Goal: Task Accomplishment & Management: Manage account settings

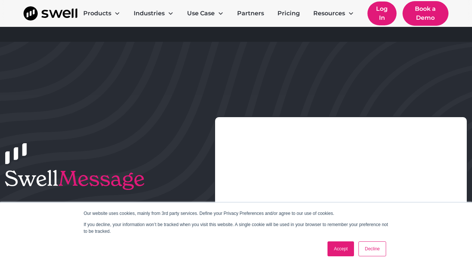
click at [383, 10] on link "Log In" at bounding box center [382, 13] width 29 height 24
click at [346, 249] on link "Accept" at bounding box center [341, 249] width 27 height 15
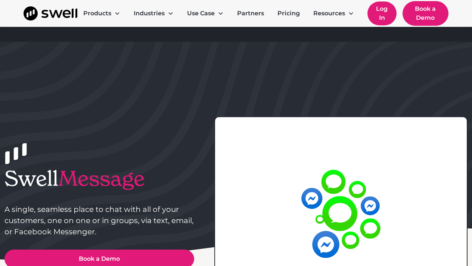
click at [384, 19] on link "Log In" at bounding box center [382, 13] width 29 height 24
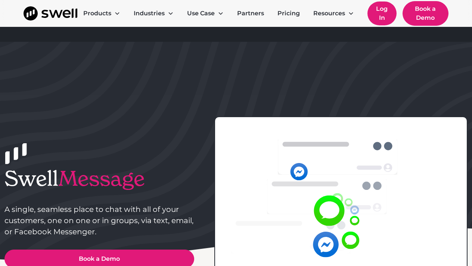
click at [385, 4] on link "Log In" at bounding box center [382, 13] width 29 height 24
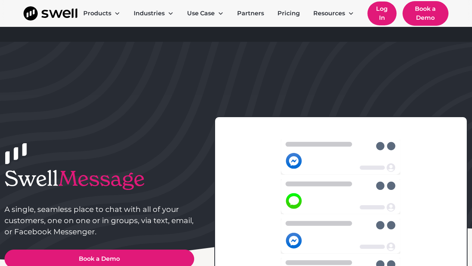
click at [379, 21] on link "Log In" at bounding box center [382, 13] width 29 height 24
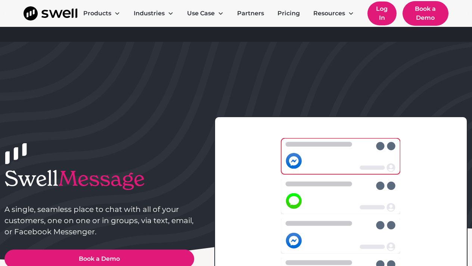
click at [382, 19] on link "Log In" at bounding box center [382, 13] width 29 height 24
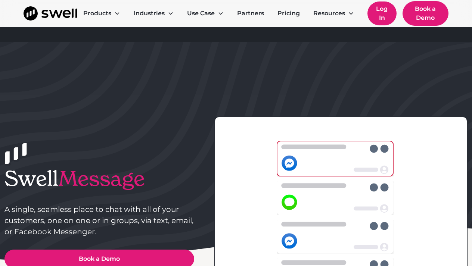
click at [382, 19] on link "Log In" at bounding box center [382, 13] width 29 height 24
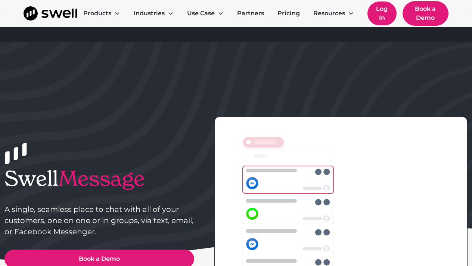
click at [382, 19] on link "Log In" at bounding box center [382, 13] width 29 height 24
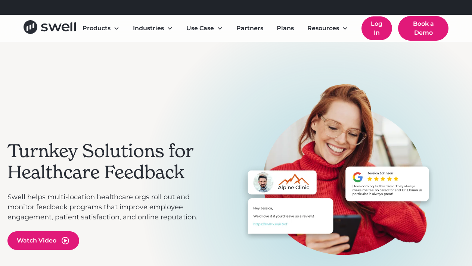
click at [375, 29] on link "Log In" at bounding box center [377, 28] width 31 height 24
